Goal: Task Accomplishment & Management: Complete application form

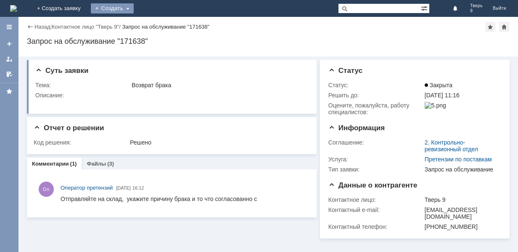
click at [134, 6] on div "Создать" at bounding box center [112, 8] width 43 height 10
click at [156, 26] on link "Заявка" at bounding box center [125, 25] width 64 height 10
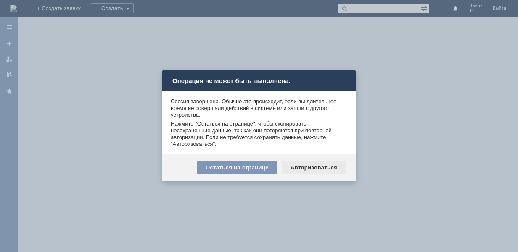
click at [313, 172] on div "Авторизоваться" at bounding box center [314, 167] width 64 height 13
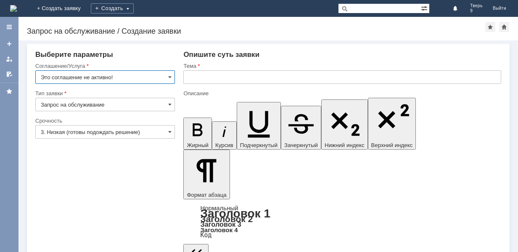
click at [139, 76] on input "Это соглашение не активно!" at bounding box center [105, 76] width 140 height 13
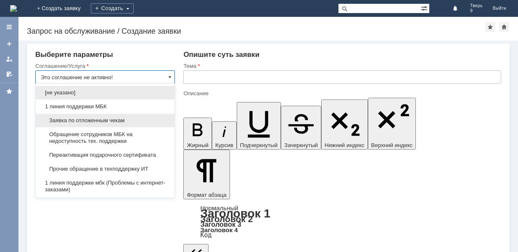
click at [112, 120] on span "Заявка по отложенным чекам" at bounding box center [105, 120] width 129 height 7
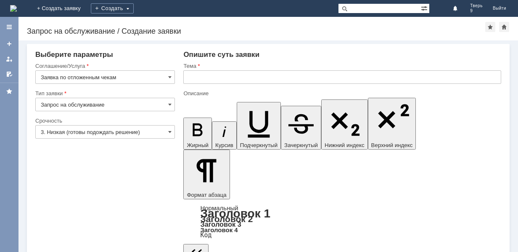
type input "Заявка по отложенным чекам"
click at [264, 75] on input "text" at bounding box center [342, 76] width 318 height 13
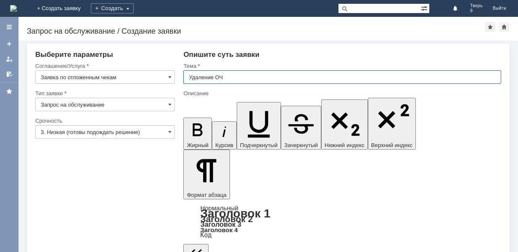
type input "Удаление ОЧ"
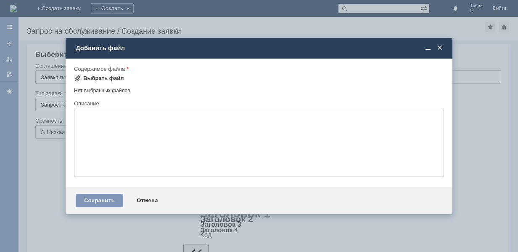
click at [101, 80] on div "Выбрать файл" at bounding box center [103, 78] width 41 height 7
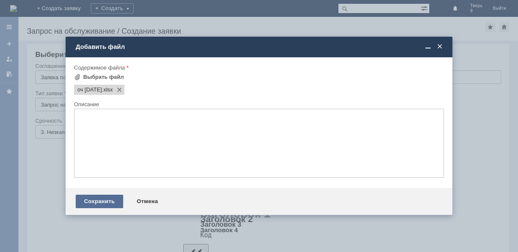
click at [98, 201] on div "Сохранить" at bounding box center [100, 200] width 48 height 13
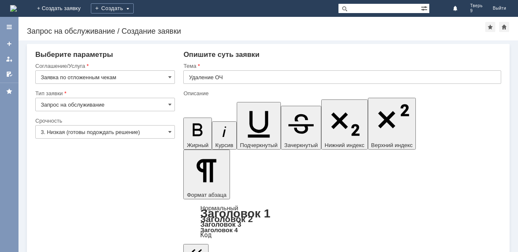
scroll to position [16, 0]
